Goal: Transaction & Acquisition: Purchase product/service

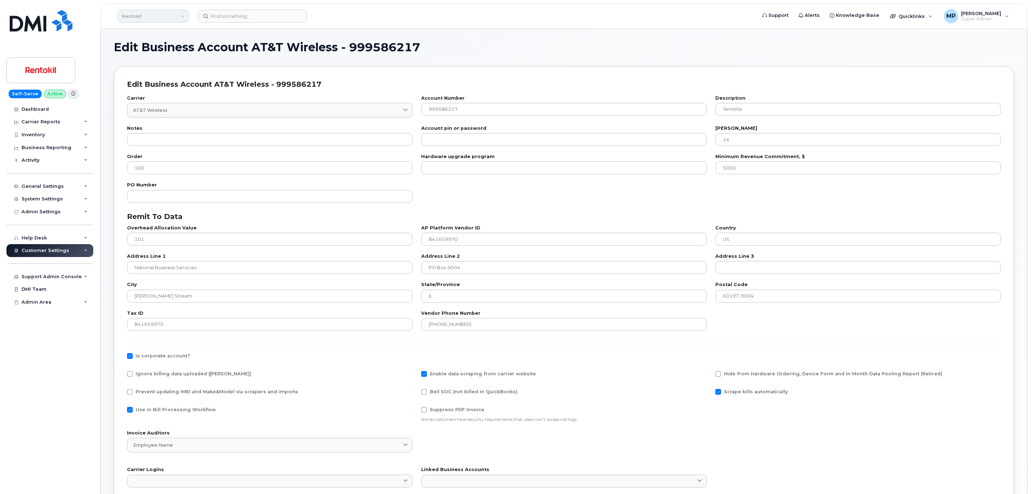
click at [155, 19] on link "Rentokil" at bounding box center [153, 16] width 72 height 13
type input "royal"
click at [158, 82] on span "Royal Bank of Canada" at bounding box center [149, 82] width 51 height 7
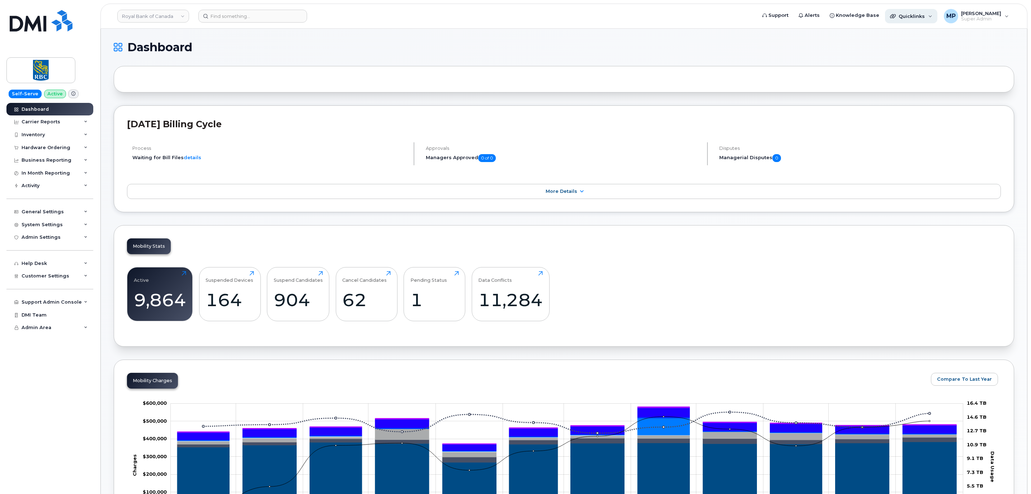
click at [924, 15] on span "Quicklinks" at bounding box center [912, 16] width 26 height 6
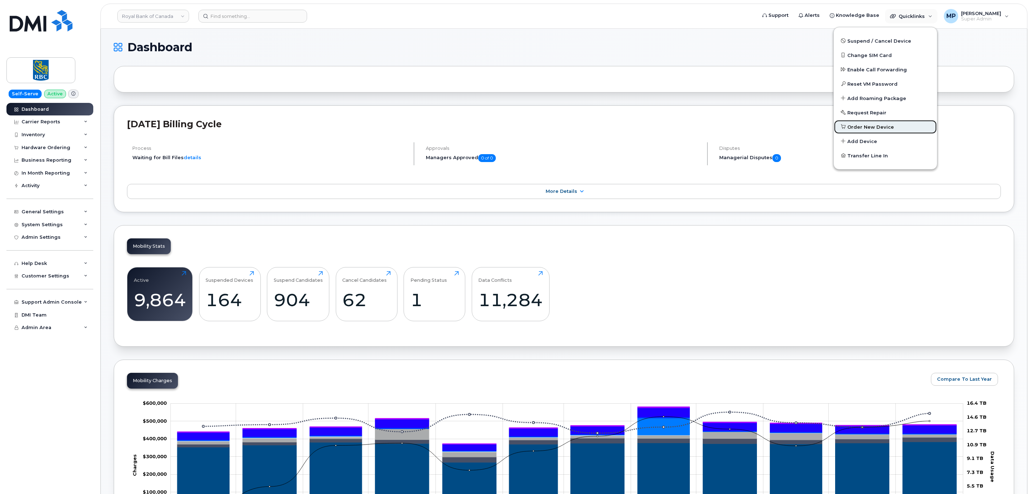
click at [871, 126] on span "Order New Device" at bounding box center [871, 127] width 47 height 7
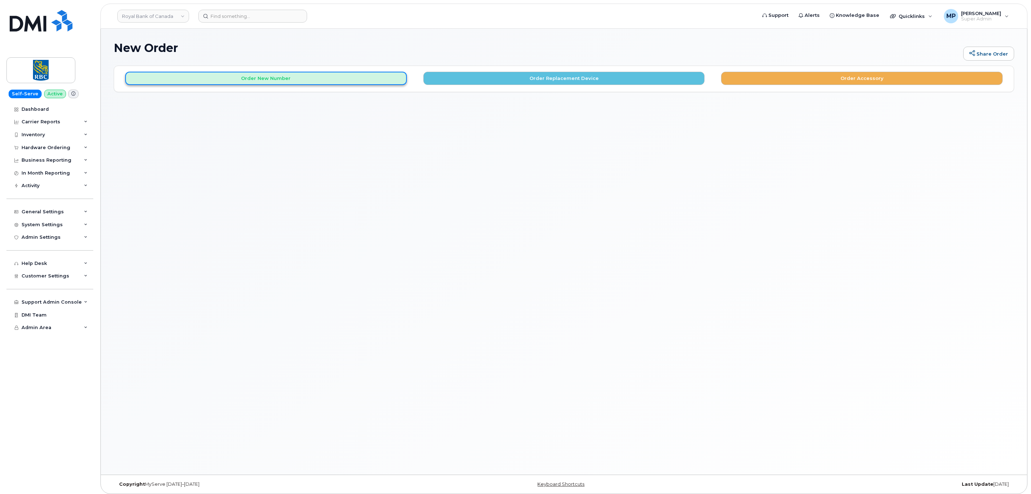
click at [239, 81] on button "Order New Number" at bounding box center [266, 78] width 282 height 13
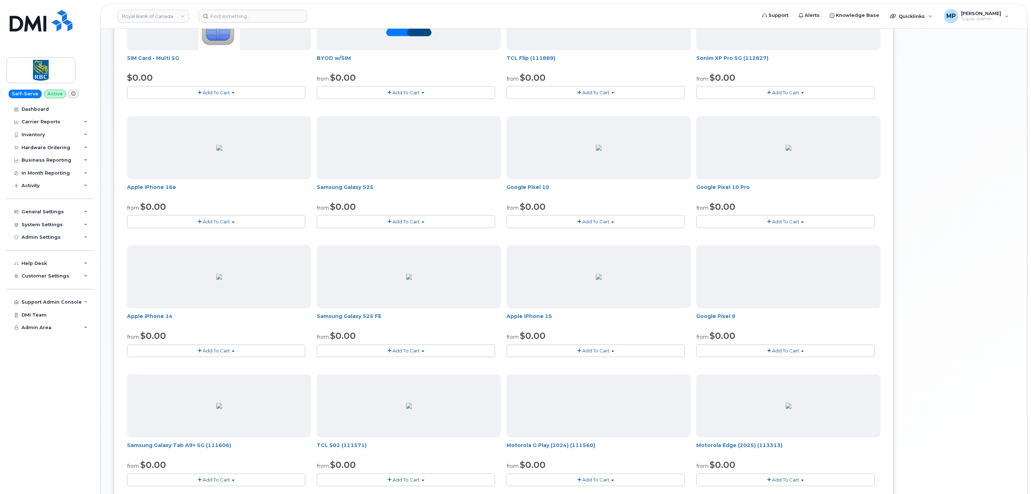
scroll to position [243, 0]
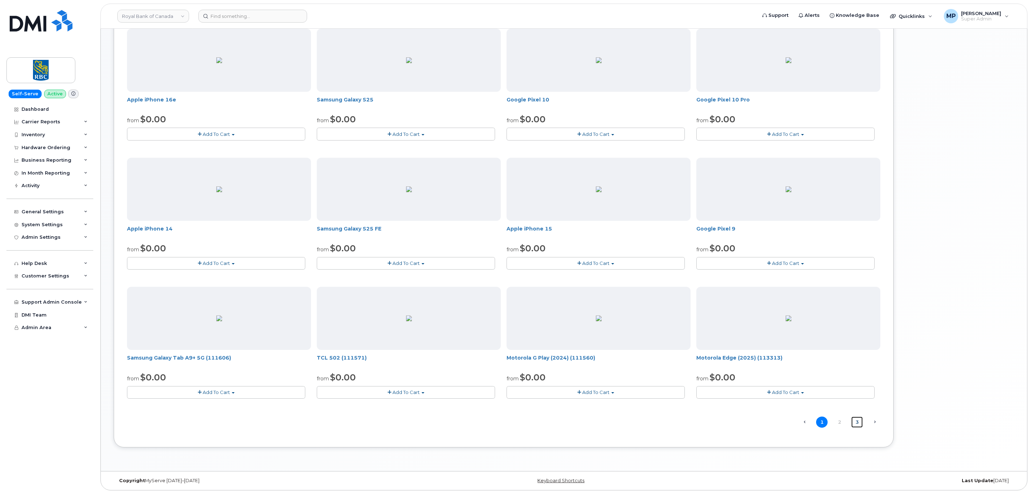
click at [855, 427] on link "3" at bounding box center [856, 422] width 11 height 11
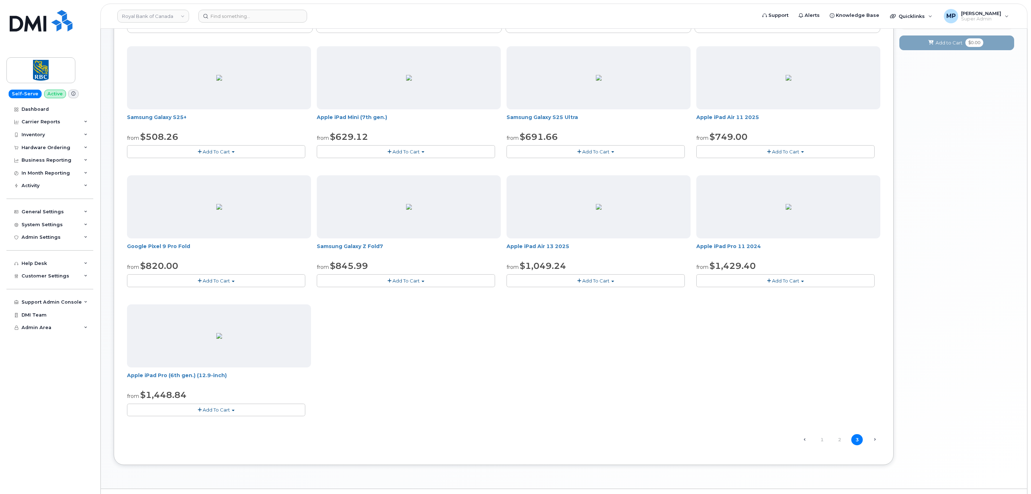
scroll to position [113, 0]
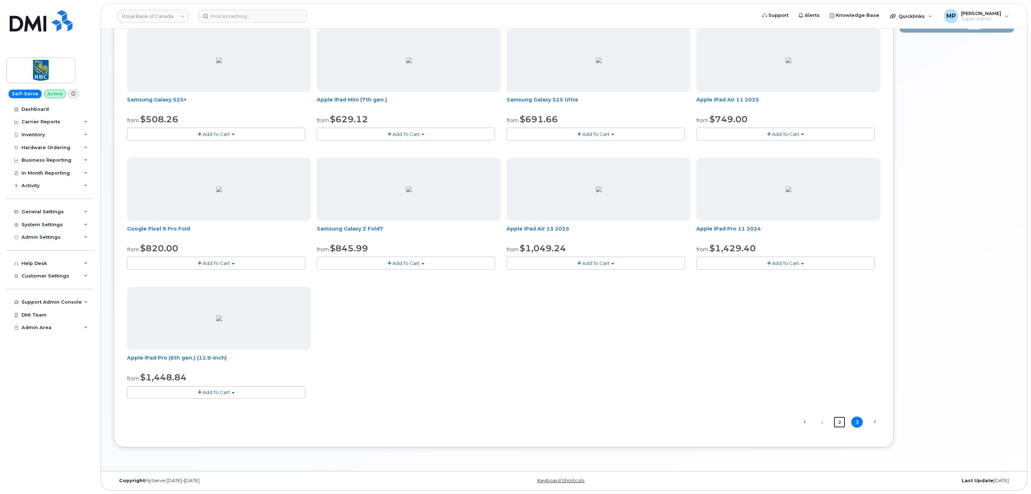
click at [841, 421] on link "2" at bounding box center [839, 422] width 11 height 11
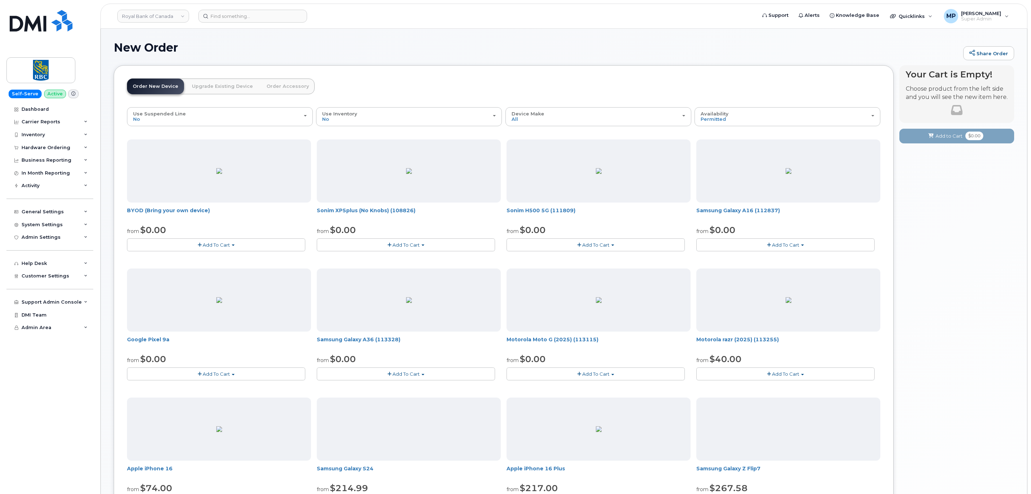
scroll to position [0, 0]
click at [573, 118] on div "Device Make All Aircard Android Cell Phone iPhone Tablet Unknown" at bounding box center [599, 117] width 174 height 11
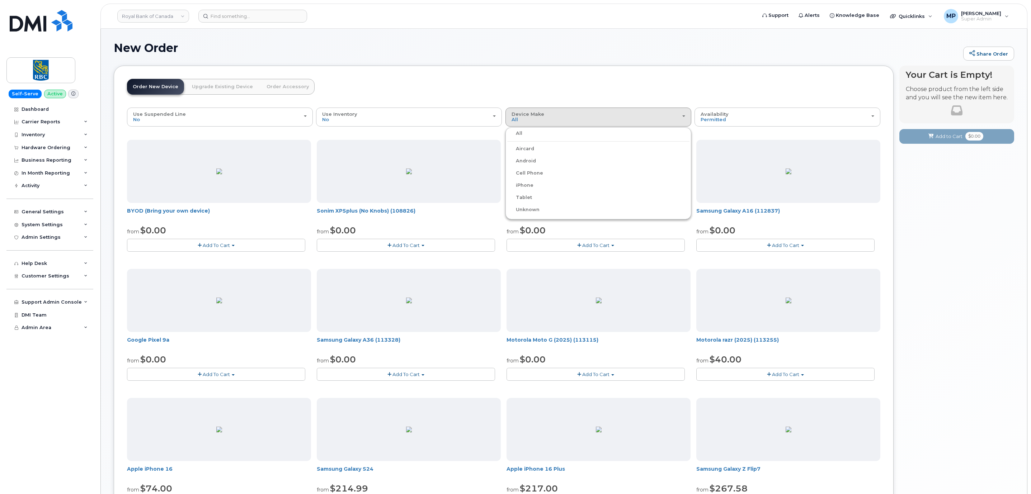
click at [519, 188] on label "iPhone" at bounding box center [520, 185] width 26 height 9
click at [0, 0] on input "iPhone" at bounding box center [0, 0] width 0 height 0
